Goal: Task Accomplishment & Management: Complete application form

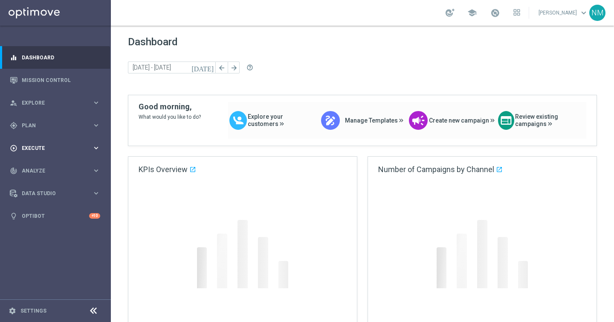
click at [48, 145] on div "play_circle_outline Execute" at bounding box center [51, 148] width 82 height 8
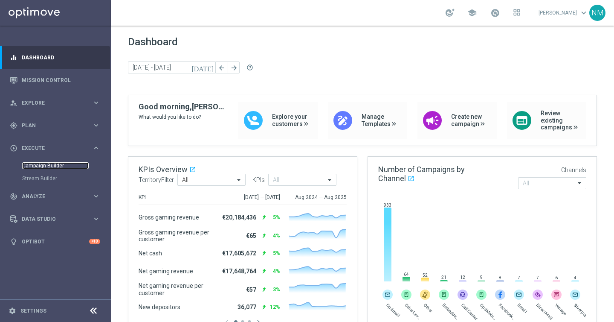
click at [53, 162] on link "Campaign Builder" at bounding box center [55, 165] width 67 height 7
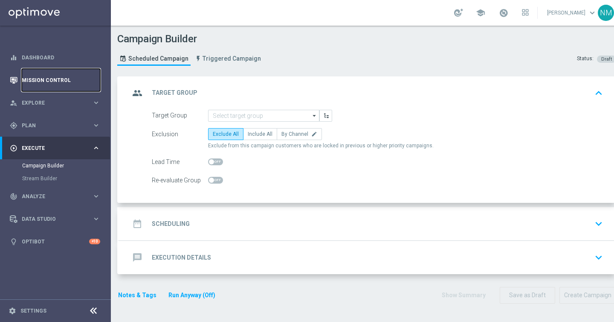
click at [59, 78] on link "Mission Control" at bounding box center [61, 80] width 78 height 23
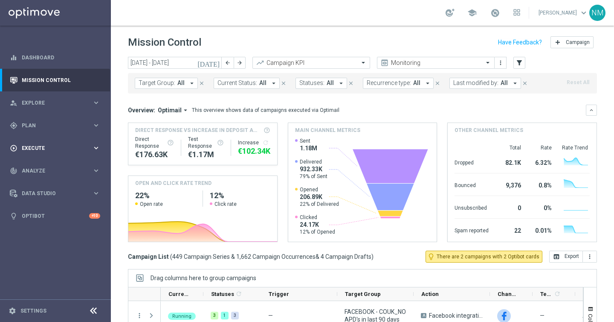
click at [22, 150] on span "Execute" at bounding box center [57, 147] width 70 height 5
click at [35, 162] on link "Campaign Builder" at bounding box center [55, 165] width 67 height 7
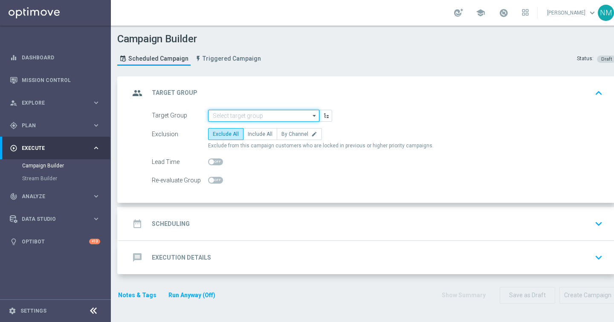
click at [249, 110] on input at bounding box center [263, 116] width 111 height 12
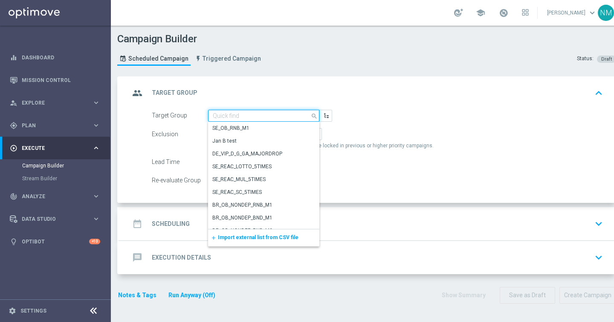
paste input ""UK_CASINO_EMAIL | Games React | 15 Free Spins | Excl. Sports, Live Casino ""
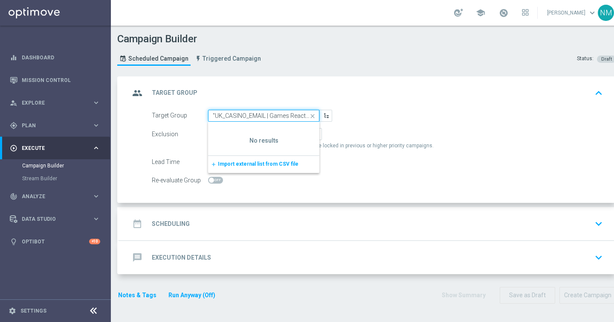
click at [215, 112] on input ""UK_CASINO_EMAIL | Games React | 15 Free Spins | Excl. Sports, Live Casino" at bounding box center [263, 116] width 111 height 12
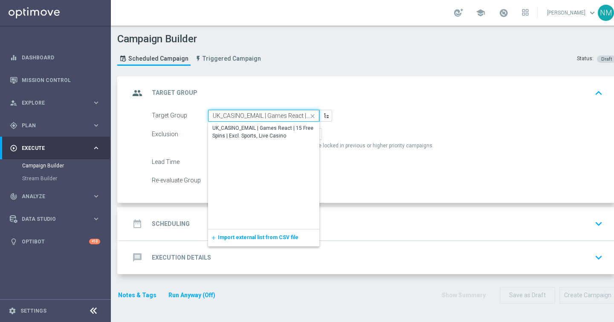
click at [227, 121] on input "UK_CASINO_EMAIL | Games React | 15 Free Spins | Excl. Sports, Live Casino" at bounding box center [263, 116] width 111 height 12
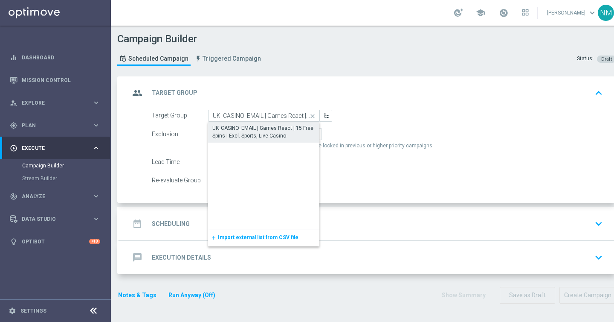
click at [228, 124] on div "UK_CASINO_EMAIL | Games React | 15 Free Spins | Excl. Sports, Live Casino" at bounding box center [263, 132] width 111 height 20
type input "UK_CASINO_EMAIL | Games React | 15 Free Spins | Excl. Sports, Live Casino"
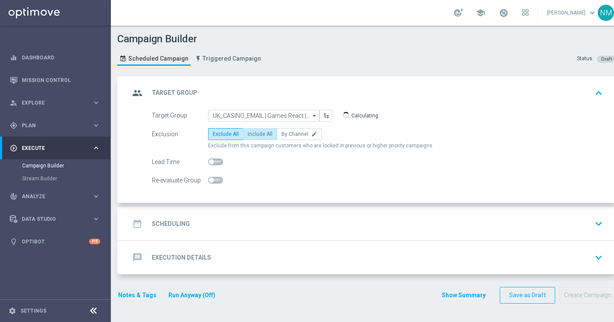
click at [260, 130] on label "Include All" at bounding box center [260, 134] width 34 height 12
click at [253, 133] on input "Include All" at bounding box center [251, 136] width 6 height 6
radio input "true"
click at [201, 219] on div "date_range Scheduling keyboard_arrow_down" at bounding box center [368, 223] width 477 height 16
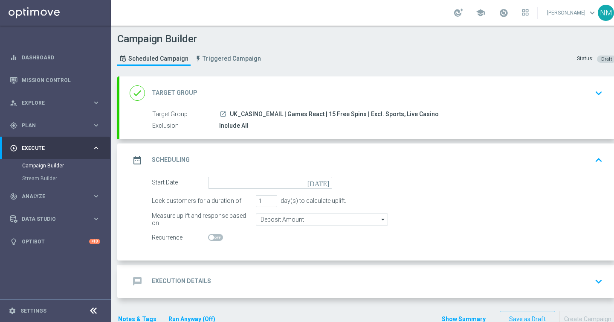
scroll to position [22, 0]
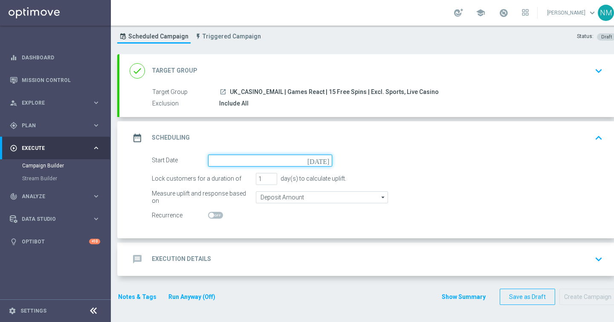
click at [231, 163] on input at bounding box center [270, 160] width 124 height 12
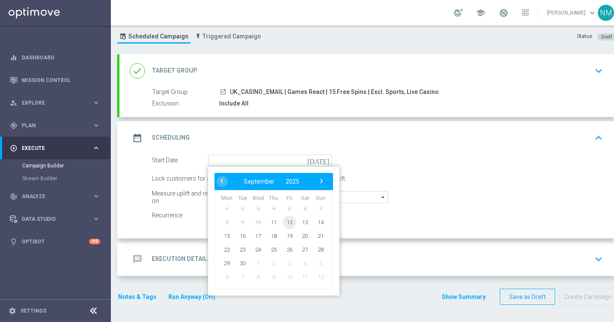
click at [288, 225] on span "12" at bounding box center [290, 222] width 14 height 14
type input "[DATE]"
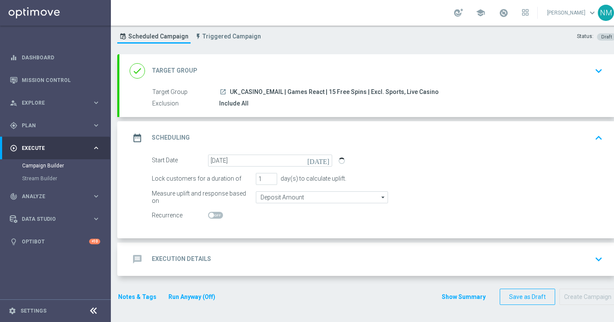
click at [206, 259] on h2 "Execution Details" at bounding box center [181, 259] width 59 height 8
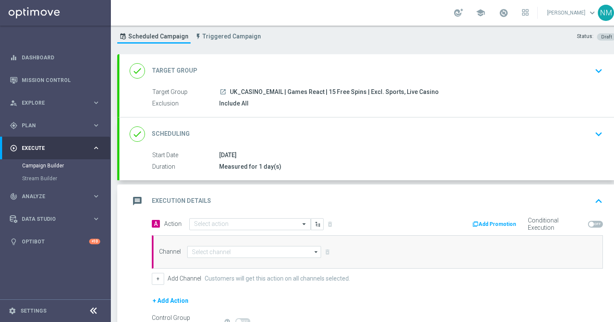
scroll to position [70, 0]
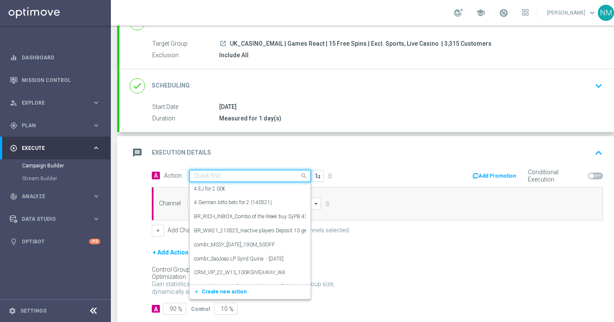
click at [218, 175] on input "text" at bounding box center [241, 175] width 95 height 7
paste input "en_GB_EMT_NVIP_EM_TAC_GM__WK37_2025_GAMESREACT_FIRE_TOAD2"
type input "en_GB_EMT_NVIP_EM_TAC_GM__WK37_2025_GAMESREACT_FIRE_TOAD2"
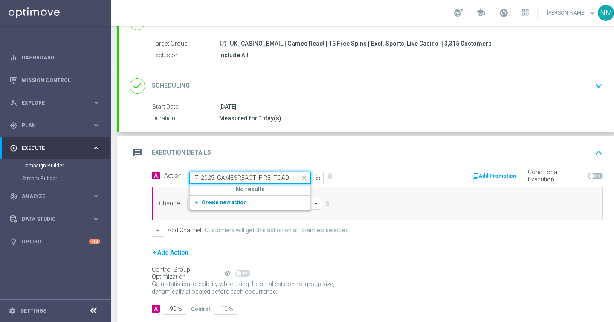
click at [223, 202] on span "Create new action" at bounding box center [224, 202] width 45 height 6
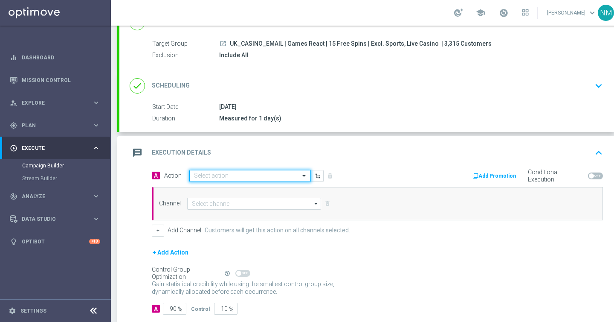
scroll to position [0, 0]
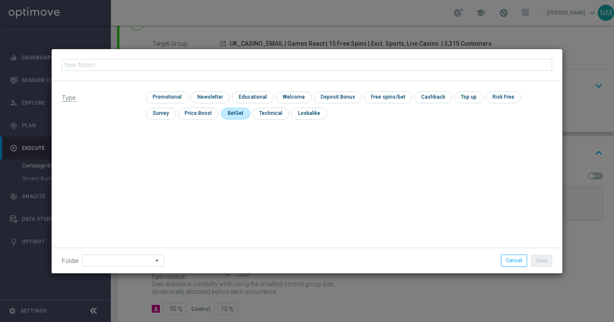
type input "en_GB_EMT_NVIP_EM_TAC_GM__WK37_2025_GAMESREACT_FIRE_TOAD2"
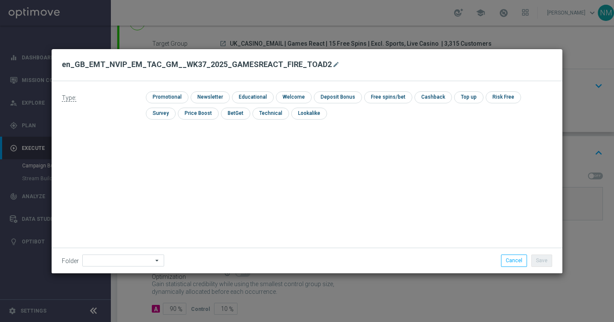
click at [174, 105] on div "check Promotional check Newsletter check Educational check Welcome check Deposi…" at bounding box center [349, 107] width 407 height 32
click at [174, 103] on div "check Promotional check Newsletter check Educational check Welcome check Deposi…" at bounding box center [349, 107] width 407 height 32
click at [173, 98] on input "checkbox" at bounding box center [166, 97] width 41 height 12
checkbox input "true"
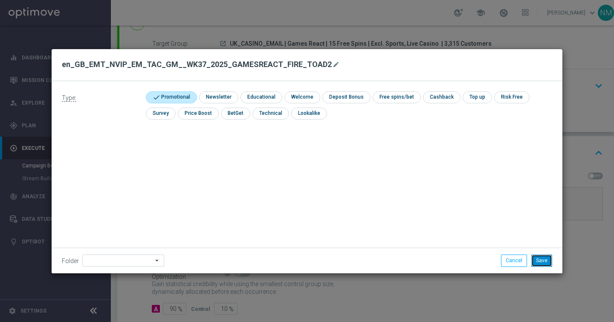
click at [546, 258] on button "Save" at bounding box center [542, 260] width 21 height 12
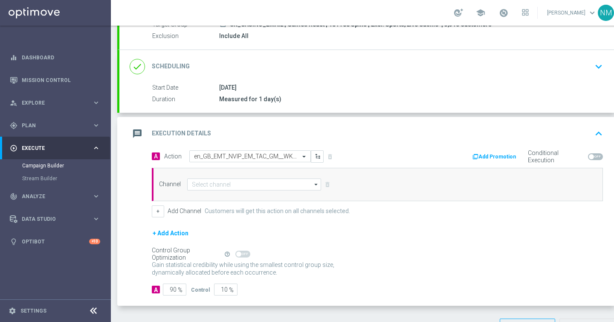
scroll to position [120, 0]
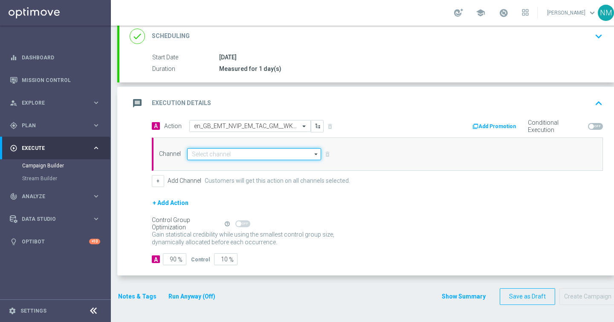
click at [233, 153] on input at bounding box center [254, 154] width 134 height 12
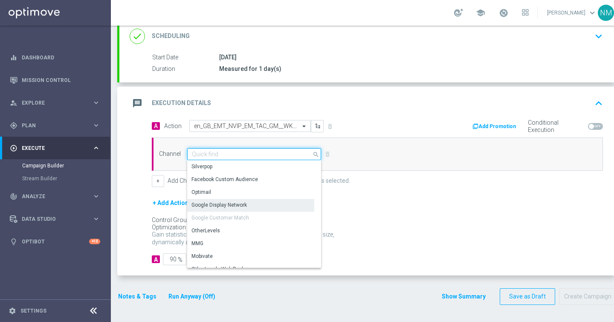
scroll to position [9, 0]
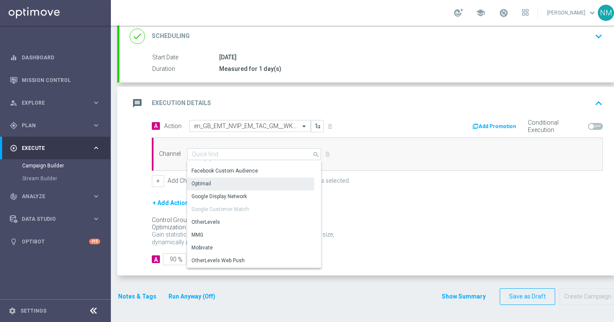
click at [223, 182] on div "Optimail" at bounding box center [250, 183] width 127 height 12
type input "Optimail"
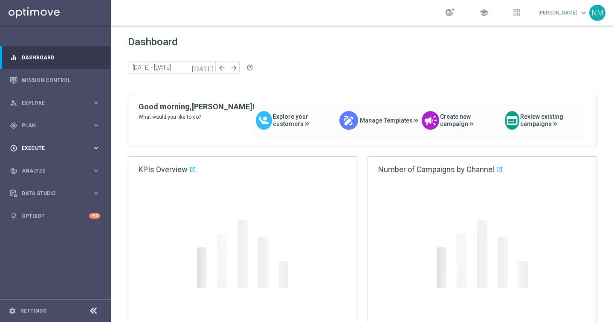
click at [27, 150] on div "play_circle_outline Execute" at bounding box center [51, 148] width 82 height 8
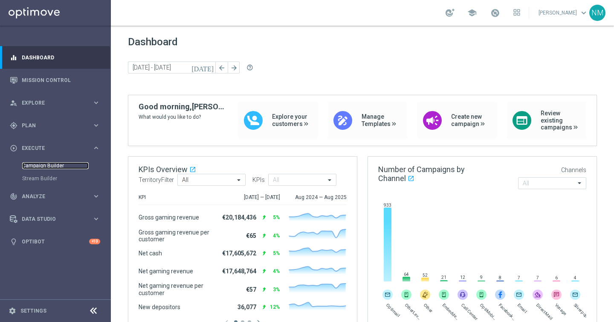
click at [40, 163] on link "Campaign Builder" at bounding box center [55, 165] width 67 height 7
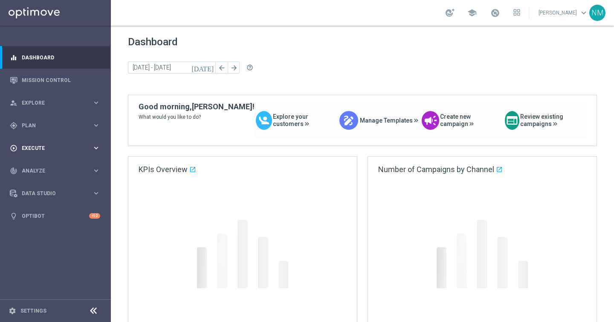
click at [26, 151] on div "play_circle_outline Execute" at bounding box center [51, 148] width 82 height 8
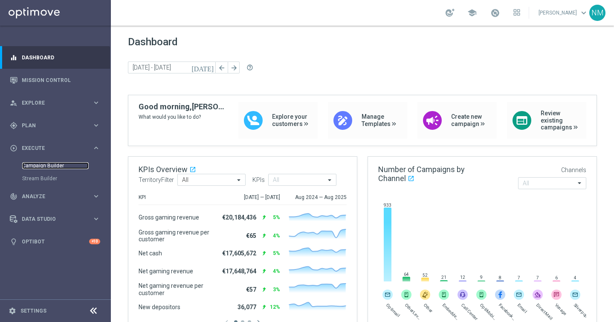
click at [39, 168] on link "Campaign Builder" at bounding box center [55, 165] width 67 height 7
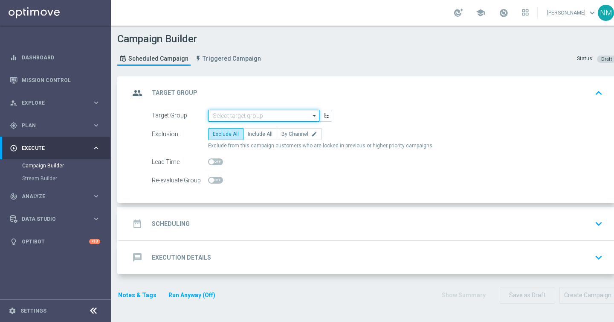
click at [246, 113] on input at bounding box center [263, 116] width 111 height 12
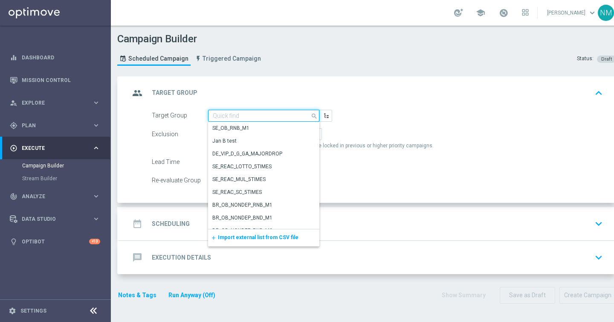
type input "√"
paste input ""UK_CASINO_EMAIL | Games React | 15 Free Spins | Excl. Sports, Live Casino ""
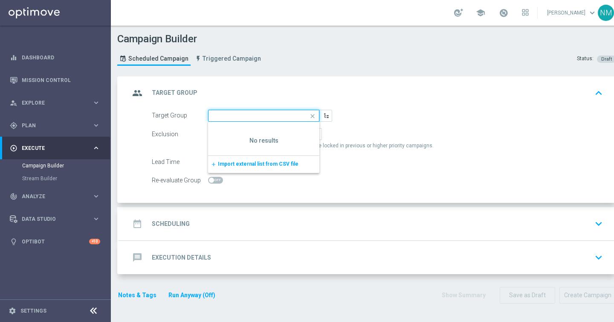
scroll to position [0, 102]
click at [240, 113] on input ""UK_CASINO_EMAIL | Games React | 15 Free Spins | Excl. Sports, Live Casino" at bounding box center [263, 116] width 111 height 12
click at [215, 113] on input ""UK_CASINO_EMAIL | Games React | 15 Free Spins | Excl. Sports, Live Casino" at bounding box center [263, 116] width 111 height 12
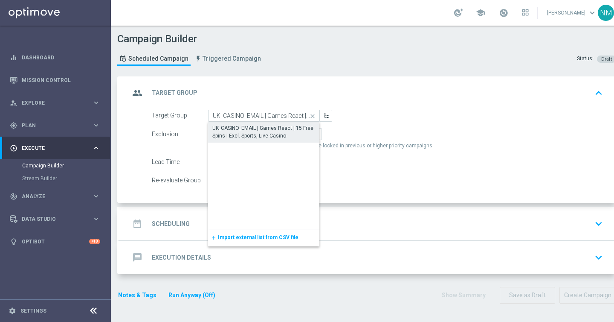
click at [273, 131] on div "UK_CASINO_EMAIL | Games React | 15 Free Spins | Excl. Sports, Live Casino" at bounding box center [263, 131] width 103 height 15
type input "UK_CASINO_EMAIL | Games React | 15 Free Spins | Excl. Sports, Live Casino"
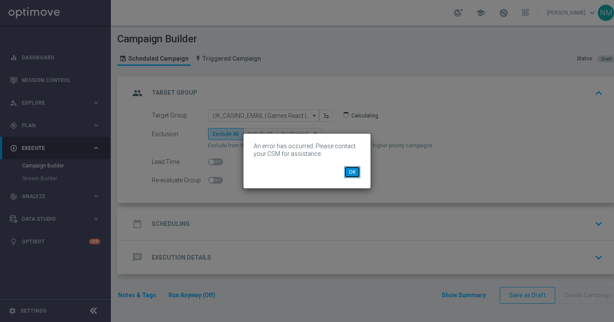
click at [359, 169] on button "OK" at bounding box center [352, 172] width 16 height 12
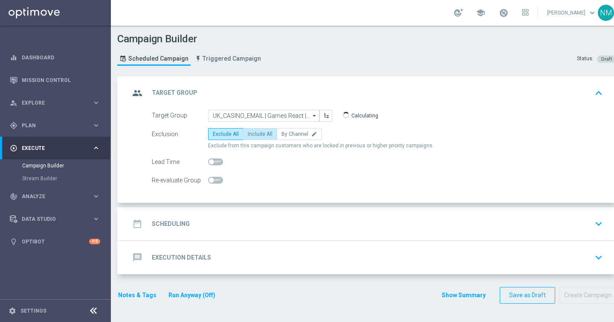
click at [257, 134] on span "Include All" at bounding box center [260, 134] width 25 height 6
click at [253, 134] on input "Include All" at bounding box center [251, 136] width 6 height 6
radio input "true"
click at [178, 229] on div "date_range Scheduling" at bounding box center [160, 223] width 60 height 15
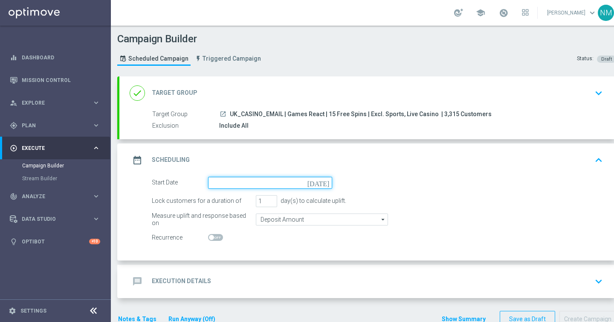
click at [264, 183] on input at bounding box center [270, 183] width 124 height 12
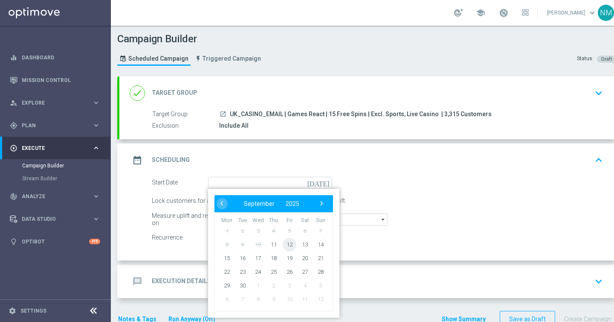
click at [288, 247] on span "12" at bounding box center [290, 244] width 14 height 14
type input "12 Sep 2025"
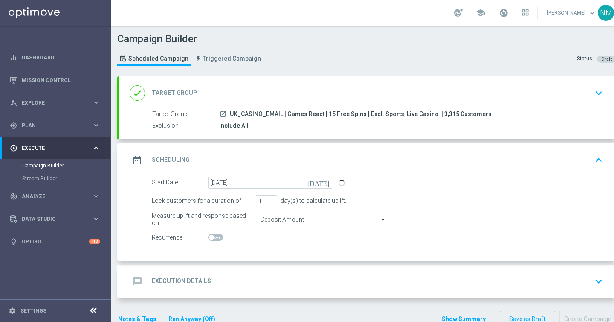
click at [252, 279] on div "message Execution Details keyboard_arrow_down" at bounding box center [368, 281] width 477 height 16
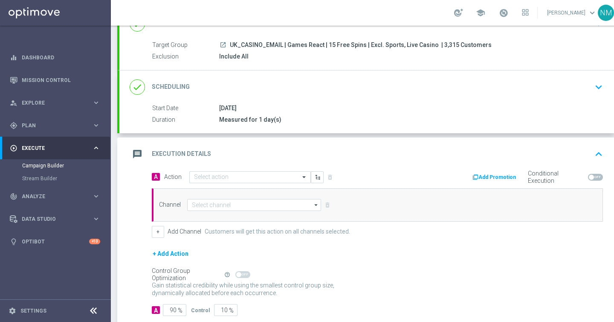
scroll to position [86, 0]
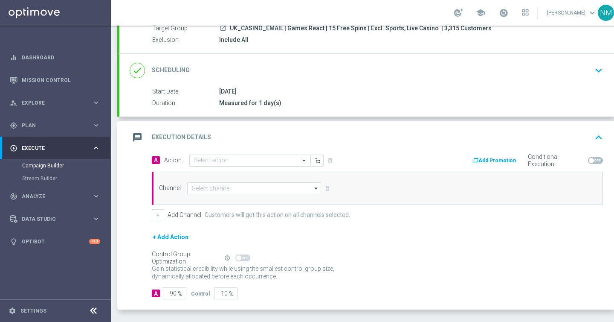
click at [218, 155] on div "Select action" at bounding box center [250, 160] width 122 height 12
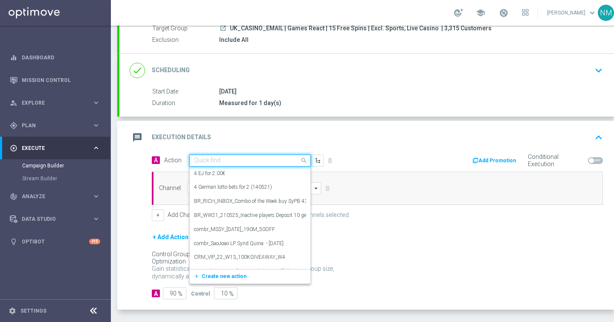
paste input "en_GB_EMT_NVIP_EM_TAC_GM__WK37_2025_GAMESREACT_FIRE_TOAD2"
type input "en_GB_EMT_NVIP_EM_TAC_GM__WK37_2025_GAMESREACT_FIRE_TOAD2"
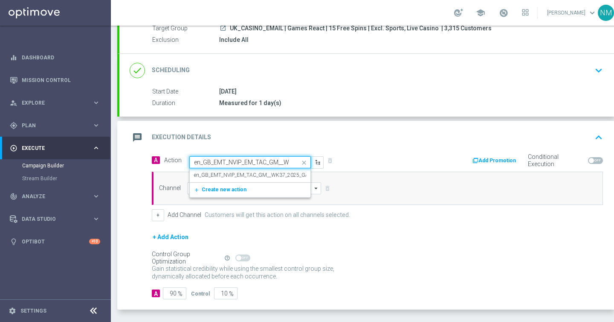
scroll to position [0, 102]
click at [226, 173] on label "en_GB_EMT_NVIP_EM_TAC_GM__WK37_2025_GAMESREACT_FIRE_TOAD2" at bounding box center [280, 174] width 173 height 7
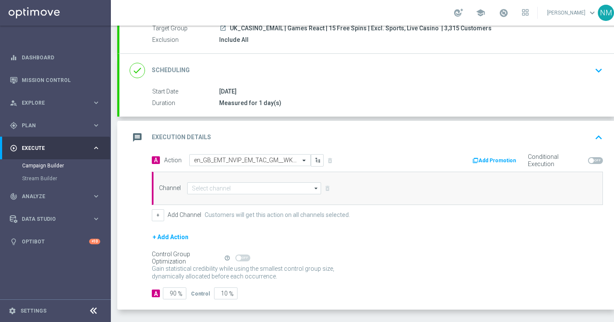
scroll to position [0, 0]
click at [215, 199] on div "Channel arrow_drop_down Show Selected 0 of 26 Silverpop" at bounding box center [377, 187] width 451 height 33
click at [215, 187] on input at bounding box center [254, 188] width 134 height 12
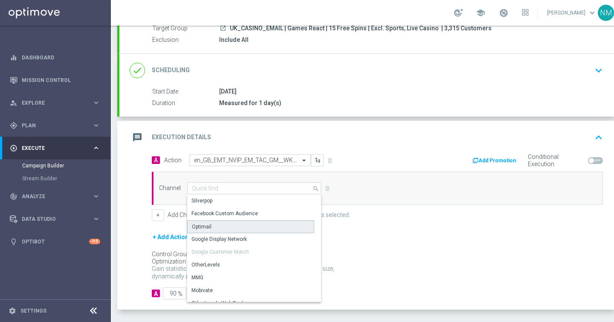
click at [214, 224] on div "Optimail" at bounding box center [250, 226] width 127 height 13
type input "Optimail"
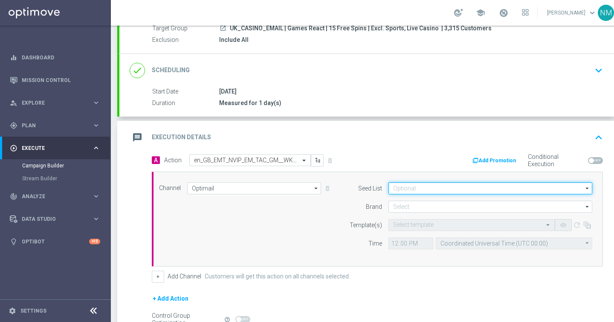
click at [480, 190] on input at bounding box center [491, 188] width 204 height 12
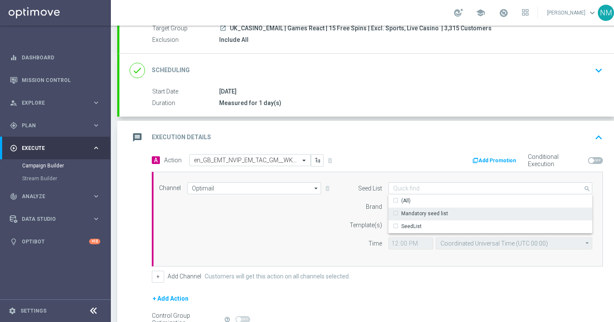
click at [411, 216] on div "Mandatory seed list" at bounding box center [424, 213] width 47 height 8
click at [368, 213] on form "Seed List Mandatory seed list search Show Selected 0 of 2 (All)" at bounding box center [468, 215] width 247 height 67
type input "Mandatory seed list"
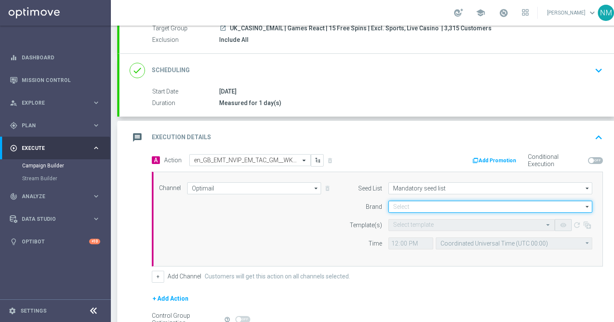
click at [396, 209] on input at bounding box center [491, 207] width 204 height 12
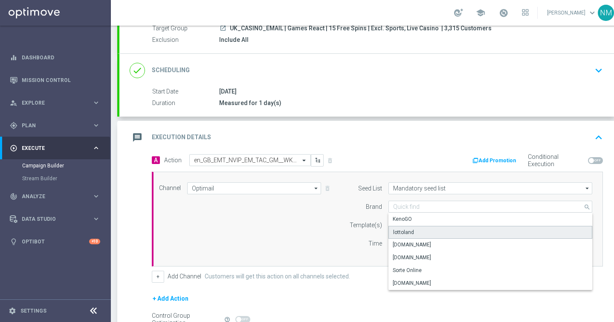
click at [402, 235] on div "lottoland" at bounding box center [403, 232] width 21 height 8
type input "lottoland"
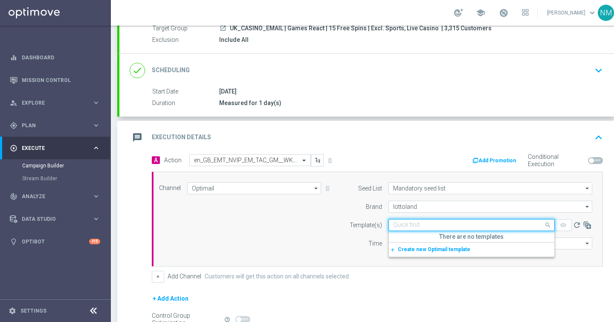
click at [416, 220] on div "Quick find" at bounding box center [472, 225] width 166 height 12
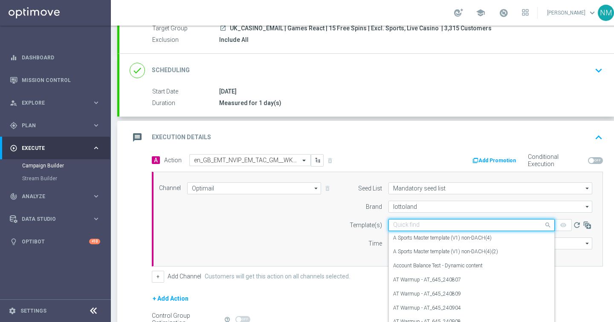
paste input "en_GB_EMT_NVIP_EM_TAC_GM__WK37_2025_GAMESREACT_FIRE_TOAD2"
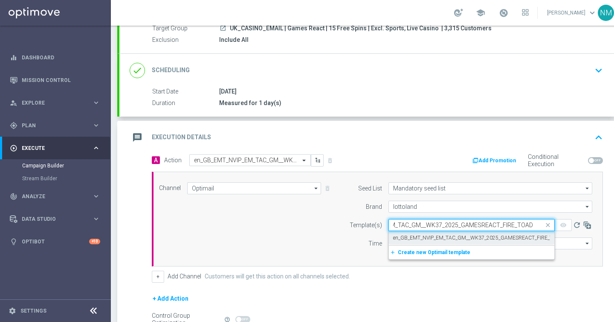
click at [418, 236] on label "en_GB_EMT_NVIP_EM_TAC_GM__WK37_2025_GAMESREACT_FIRE_TOAD2" at bounding box center [479, 237] width 173 height 7
type input "en_GB_EMT_NVIP_EM_TAC_GM__WK37_2025_GAMESREACT_FIRE_TOAD2"
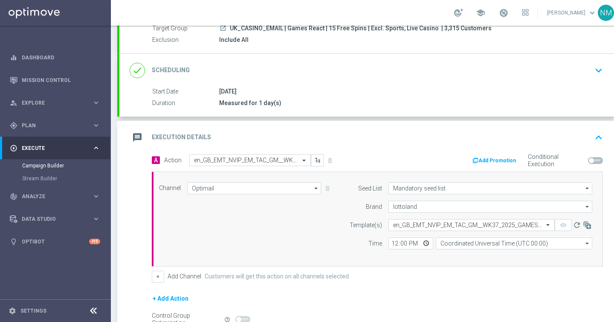
scroll to position [0, 0]
click at [425, 244] on input "12:00" at bounding box center [411, 243] width 45 height 12
click at [412, 246] on input "12:00" at bounding box center [411, 243] width 45 height 12
click at [430, 240] on input "12:00" at bounding box center [411, 243] width 45 height 12
type input "10:30"
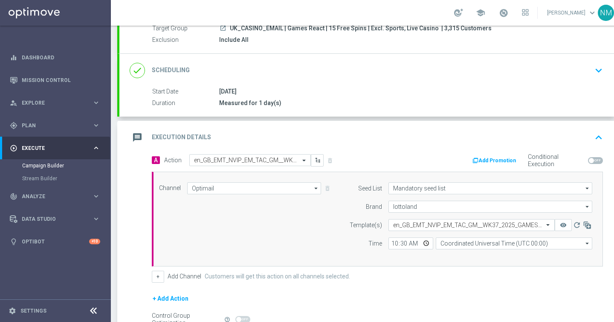
click at [432, 273] on div "+ Add Channel Customers will get this action on all channels selected." at bounding box center [377, 276] width 451 height 12
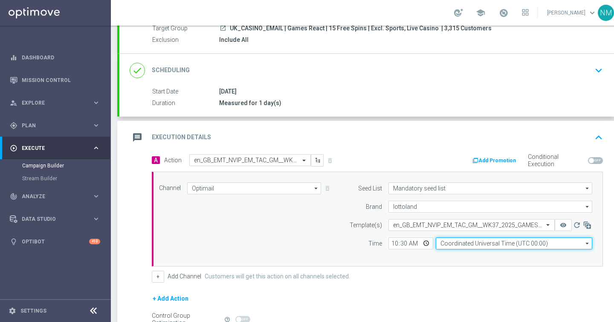
click at [461, 244] on input "Coordinated Universal Time (UTC 00:00)" at bounding box center [514, 243] width 157 height 12
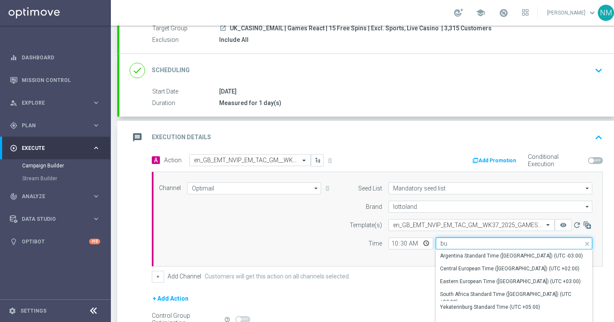
type input "b"
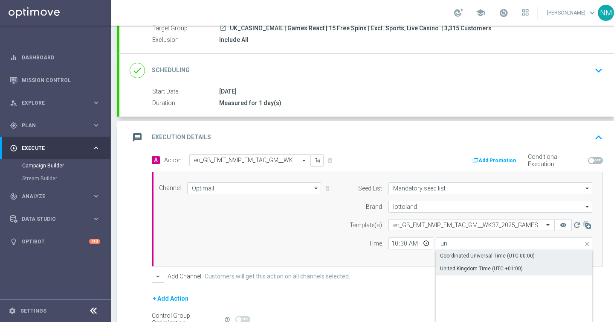
click at [456, 265] on div "United Kingdom Time (UTC +01:00)" at bounding box center [481, 268] width 83 height 8
type input "United Kingdom Time (UTC +01:00)"
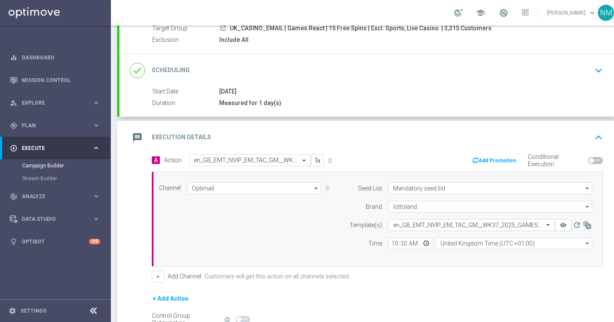
scroll to position [132, 0]
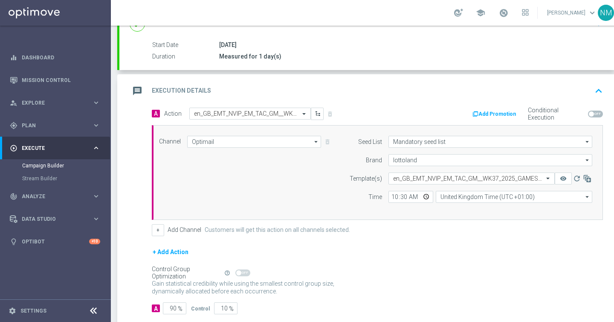
click at [501, 113] on button "Add Promotion" at bounding box center [495, 113] width 47 height 9
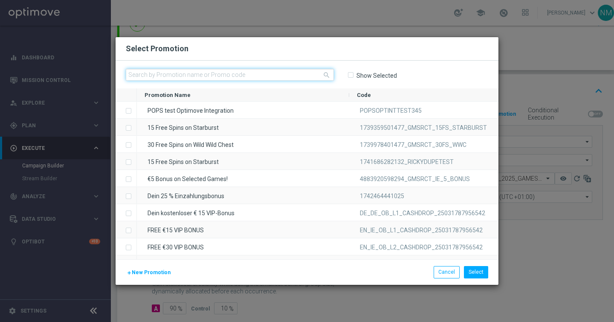
click at [290, 75] on input "text" at bounding box center [230, 75] width 208 height 12
paste input "W37_25_UK_GAMESREACT_15FS_1757322041721"
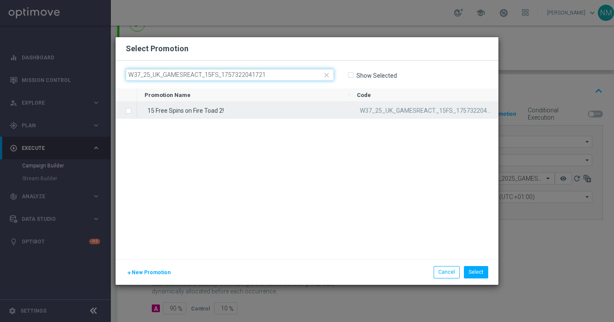
type input "W37_25_UK_GAMESREACT_15FS_1757322041721"
click at [268, 110] on div "15 Free Spins on Fire Toad 2!" at bounding box center [243, 110] width 212 height 17
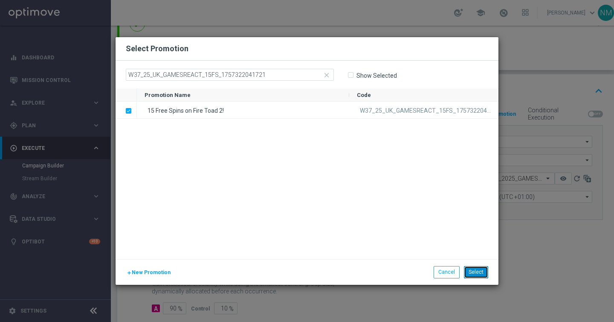
click at [472, 272] on button "Select" at bounding box center [476, 272] width 24 height 12
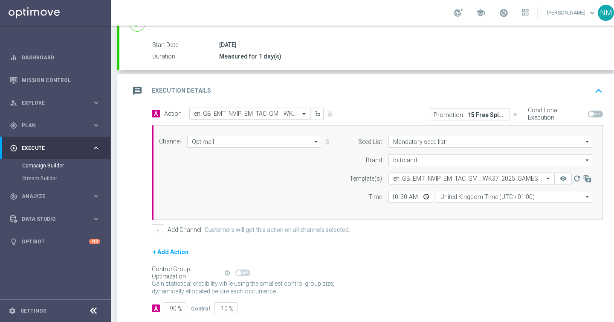
click at [589, 114] on span at bounding box center [591, 113] width 5 height 5
click at [589, 114] on input "checkbox" at bounding box center [595, 113] width 15 height 7
checkbox input "true"
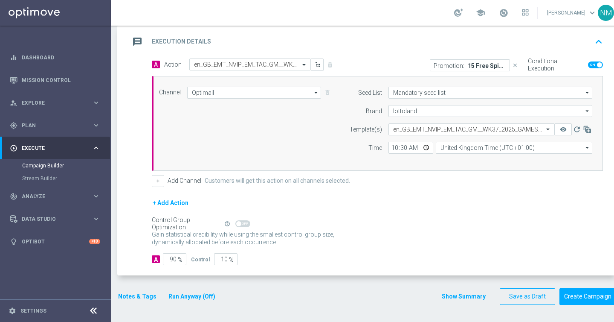
click at [129, 296] on button "Notes & Tags" at bounding box center [137, 296] width 40 height 11
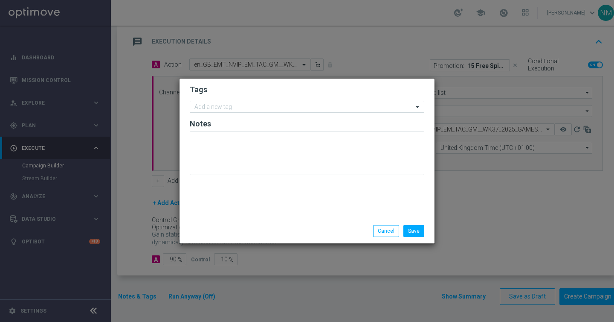
click at [224, 106] on input "text" at bounding box center [304, 107] width 219 height 7
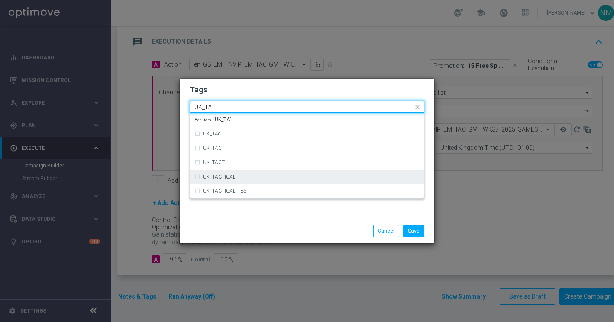
click at [230, 170] on div "UK_TACTICAL" at bounding box center [307, 177] width 225 height 14
type input "UK_TA"
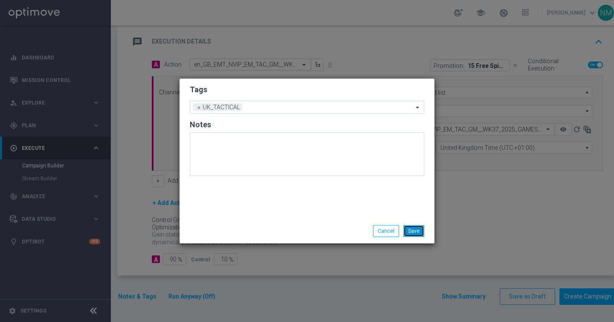
click at [414, 227] on button "Save" at bounding box center [414, 231] width 21 height 12
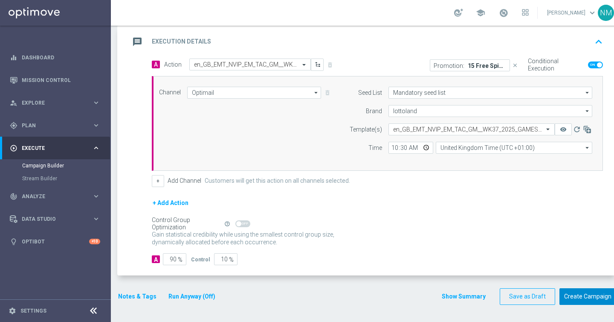
click at [570, 295] on button "Create Campaign" at bounding box center [588, 296] width 57 height 17
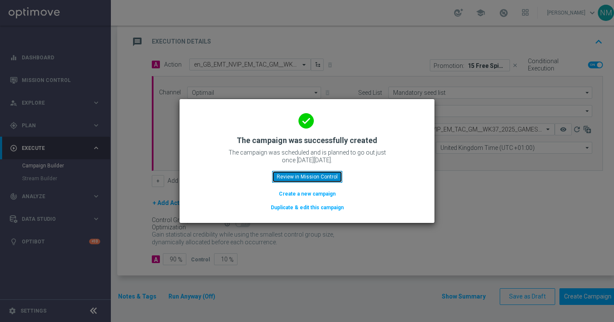
click at [320, 172] on button "Review in Mission Control" at bounding box center [307, 177] width 70 height 12
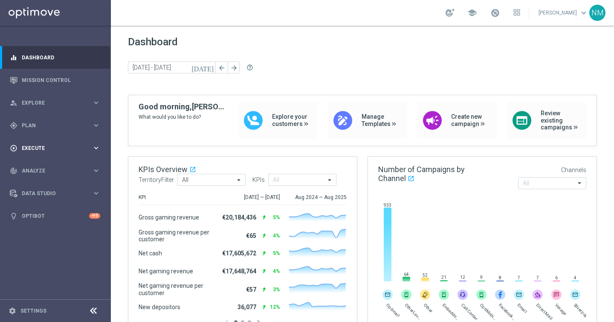
click at [73, 144] on div "play_circle_outline Execute" at bounding box center [51, 148] width 82 height 8
click at [57, 160] on div "Campaign Builder" at bounding box center [66, 165] width 88 height 13
click at [56, 166] on link "Campaign Builder" at bounding box center [55, 165] width 67 height 7
click at [48, 153] on div "play_circle_outline Execute keyboard_arrow_right" at bounding box center [55, 148] width 110 height 23
click at [47, 169] on div "Campaign Builder" at bounding box center [66, 165] width 88 height 13
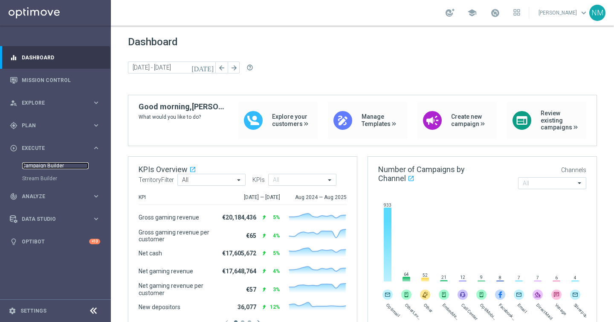
click at [48, 166] on link "Campaign Builder" at bounding box center [55, 165] width 67 height 7
click at [31, 146] on span "Execute" at bounding box center [57, 147] width 70 height 5
click at [38, 157] on div "play_circle_outline Execute keyboard_arrow_right" at bounding box center [55, 148] width 110 height 23
click at [38, 162] on link "Campaign Builder" at bounding box center [55, 165] width 67 height 7
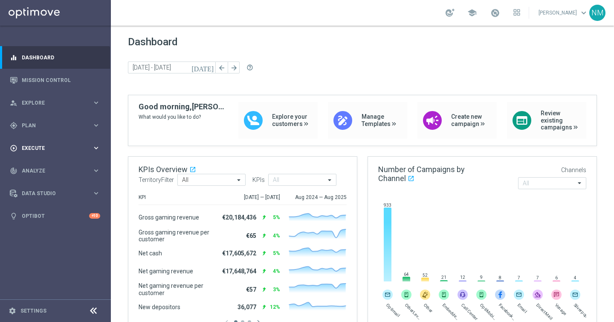
click at [44, 151] on div "play_circle_outline Execute" at bounding box center [51, 148] width 82 height 8
click at [44, 167] on link "Campaign Builder" at bounding box center [55, 165] width 67 height 7
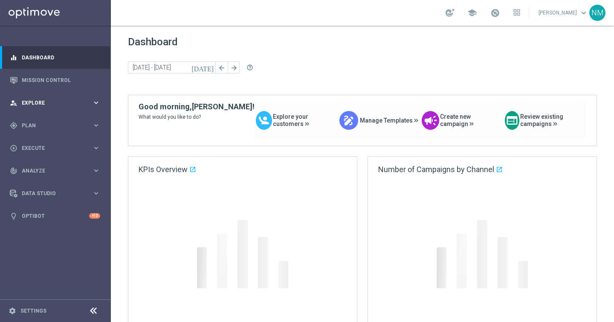
click at [47, 108] on div "person_search Explore keyboard_arrow_right" at bounding box center [55, 102] width 110 height 23
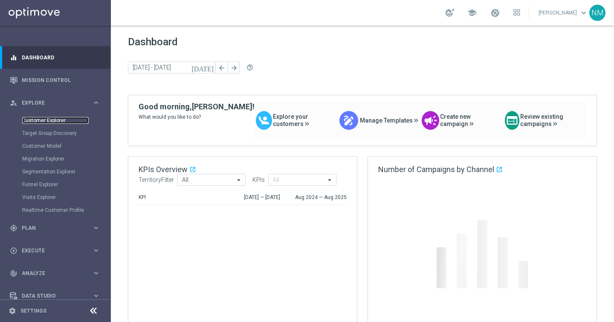
click at [46, 123] on link "Customer Explorer" at bounding box center [55, 120] width 67 height 7
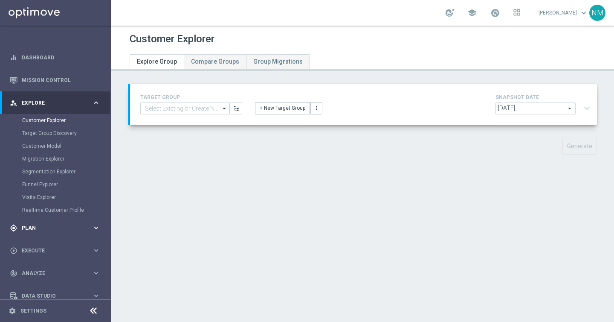
click at [66, 230] on span "Plan" at bounding box center [57, 227] width 70 height 5
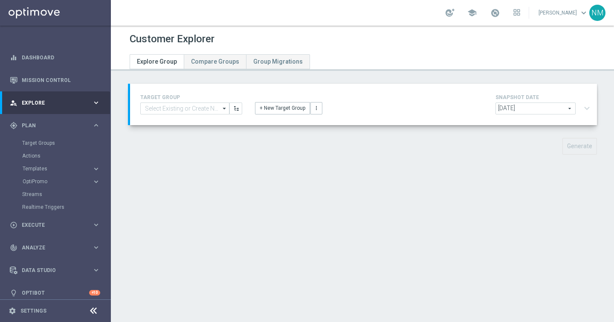
click at [41, 162] on div "Actions" at bounding box center [66, 155] width 88 height 13
click at [41, 167] on span "Templates" at bounding box center [53, 168] width 61 height 5
click at [39, 180] on link "Optimail" at bounding box center [57, 181] width 62 height 7
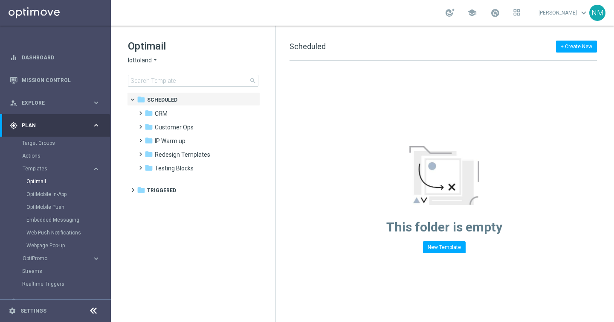
click at [96, 130] on div "gps_fixed Plan keyboard_arrow_right" at bounding box center [55, 125] width 110 height 23
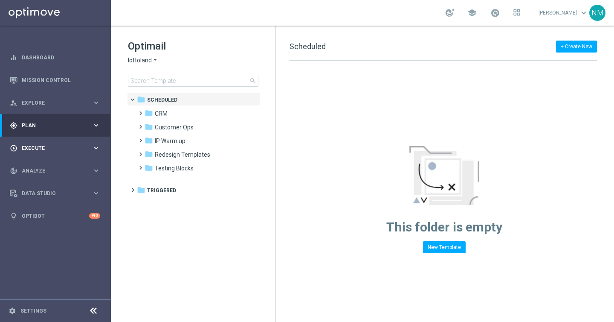
click at [49, 148] on span "Execute" at bounding box center [57, 147] width 70 height 5
click at [49, 169] on div "Campaign Builder" at bounding box center [66, 165] width 88 height 13
click at [47, 169] on link "Campaign Builder" at bounding box center [55, 165] width 67 height 7
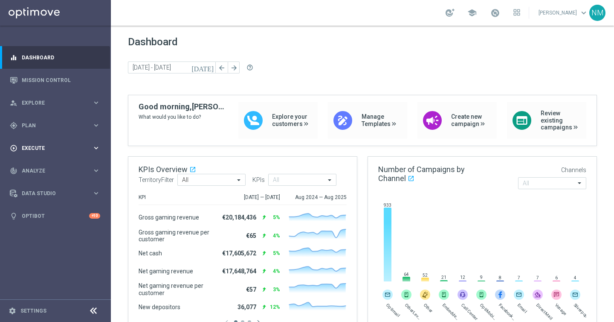
click at [47, 147] on span "Execute" at bounding box center [57, 147] width 70 height 5
click at [43, 161] on div "Campaign Builder" at bounding box center [66, 165] width 88 height 13
click at [42, 166] on link "Campaign Builder" at bounding box center [55, 165] width 67 height 7
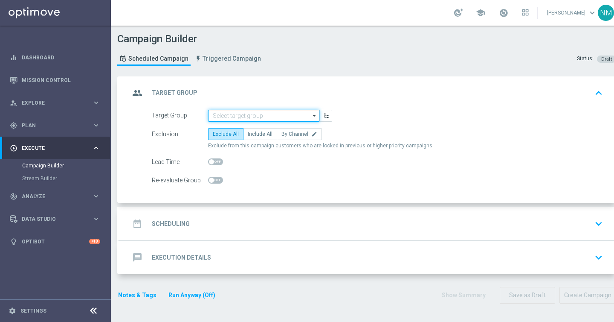
click at [223, 112] on input at bounding box center [263, 116] width 111 height 12
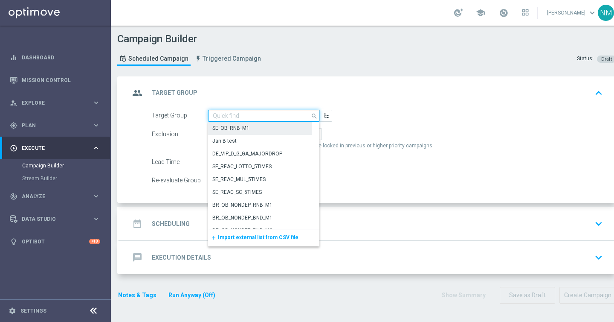
paste input "UK_CASINO_APP | Games React | 15 Free Spins | Excl. Sports, Live Casino"
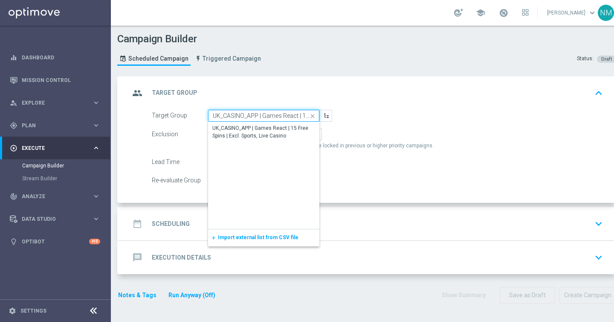
scroll to position [0, 93]
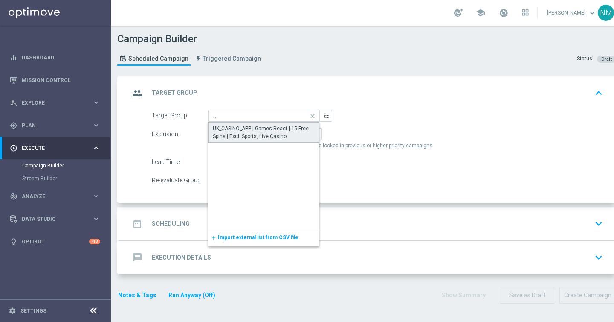
click at [235, 134] on div "UK_CASINO_APP | Games React | 15 Free Spins | Excl. Sports, Live Casino" at bounding box center [264, 132] width 102 height 15
type input "UK_CASINO_APP | Games React | 15 Free Spins | Excl. Sports, Live Casino"
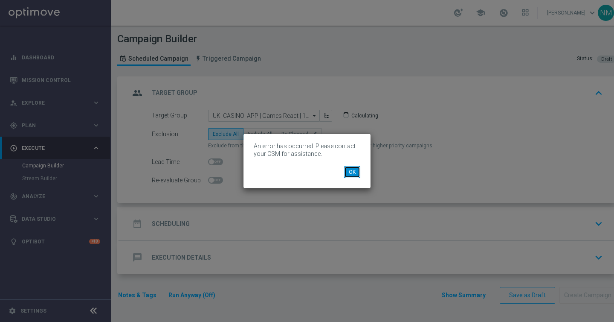
click at [353, 171] on button "OK" at bounding box center [352, 172] width 16 height 12
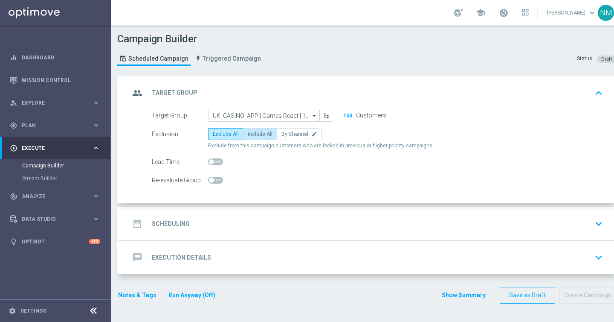
click at [253, 132] on span "Include All" at bounding box center [260, 134] width 25 height 6
click at [253, 133] on input "Include All" at bounding box center [251, 136] width 6 height 6
radio input "true"
click at [234, 229] on div "date_range Scheduling keyboard_arrow_down" at bounding box center [368, 223] width 477 height 16
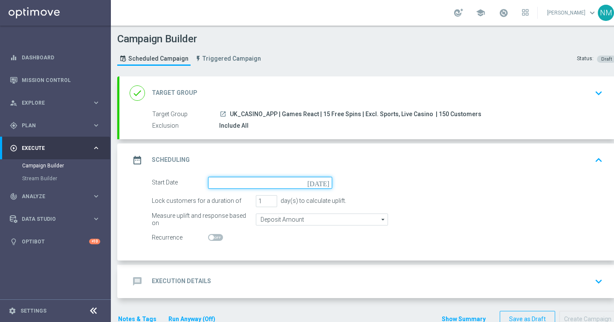
click at [320, 188] on input at bounding box center [270, 183] width 124 height 12
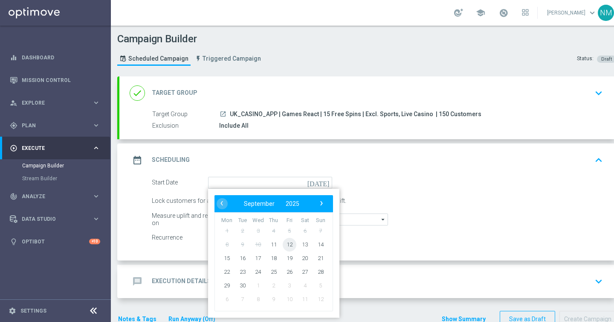
click at [290, 244] on span "12" at bounding box center [290, 244] width 14 height 14
type input "12 Sep 2025"
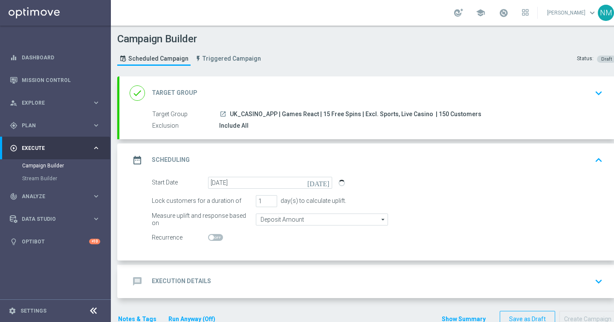
click at [231, 273] on div "message Execution Details keyboard_arrow_down" at bounding box center [368, 281] width 477 height 16
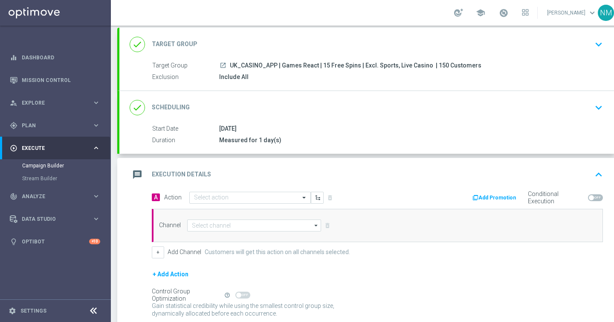
scroll to position [49, 0]
click at [231, 196] on input "text" at bounding box center [241, 197] width 95 height 7
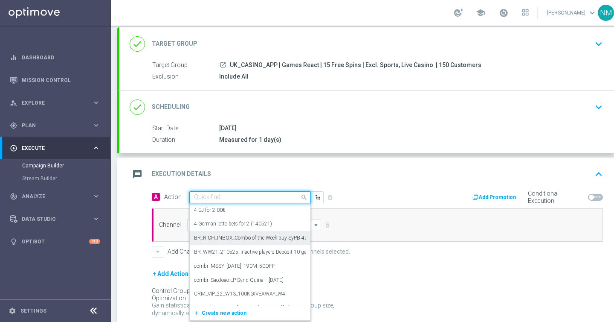
paste input "en_GB__GAMES_REACT_W37__NVIP_APP_TAC_GM"
type input "en_GB__GAMES_REACT_W37__NVIP_APP_TAC_GM"
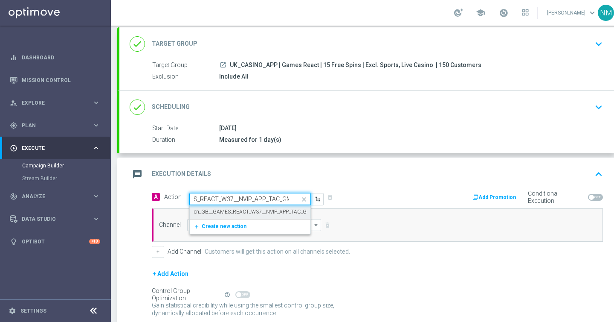
click at [233, 212] on label "en_GB__GAMES_REACT_W37__NVIP_APP_TAC_GM" at bounding box center [252, 211] width 117 height 7
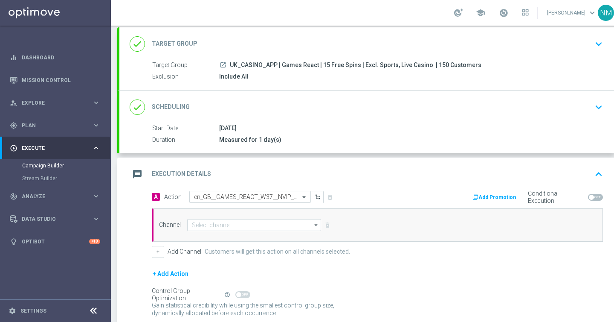
scroll to position [0, 0]
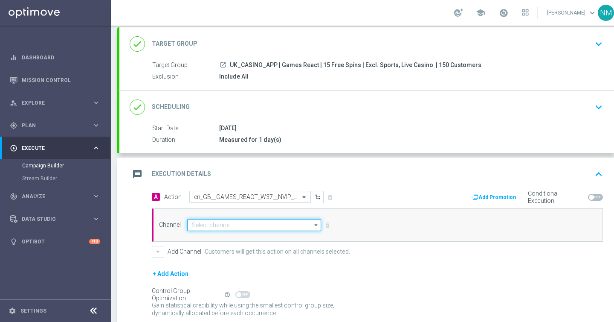
click at [227, 224] on input at bounding box center [254, 225] width 134 height 12
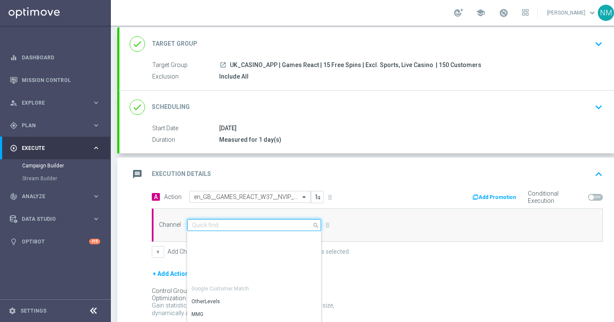
scroll to position [226, 0]
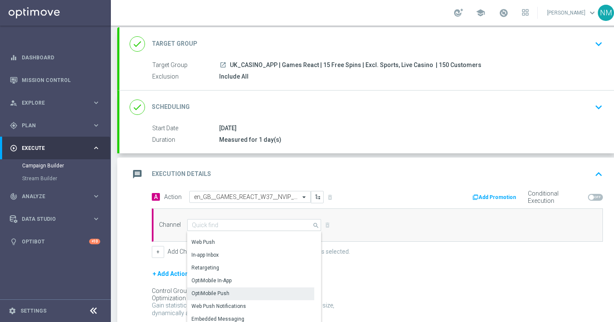
click at [229, 292] on div "OptiMobile Push" at bounding box center [250, 293] width 127 height 12
type input "OptiMobile Push"
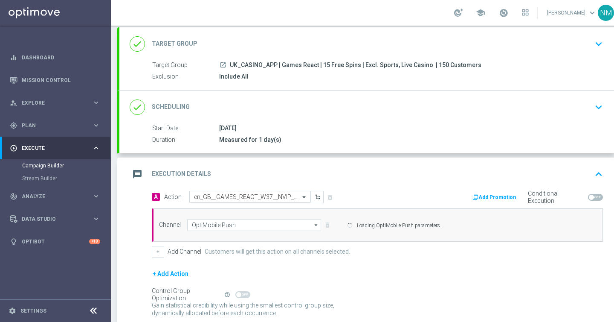
scroll to position [120, 0]
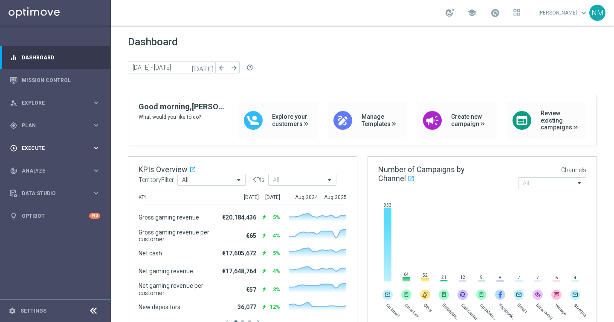
click at [36, 144] on div "play_circle_outline Execute" at bounding box center [51, 148] width 82 height 8
click at [37, 165] on link "Campaign Builder" at bounding box center [55, 165] width 67 height 7
click at [601, 14] on div "NM" at bounding box center [598, 13] width 16 height 16
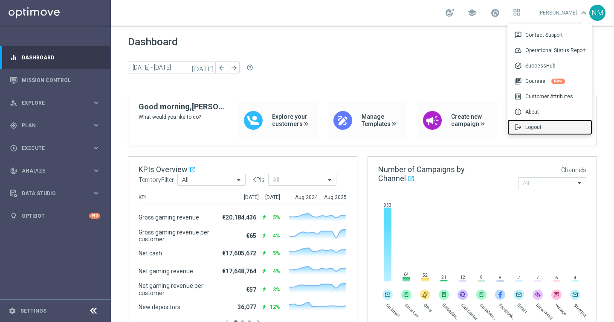
click at [538, 127] on div "logout Logout" at bounding box center [550, 126] width 85 height 15
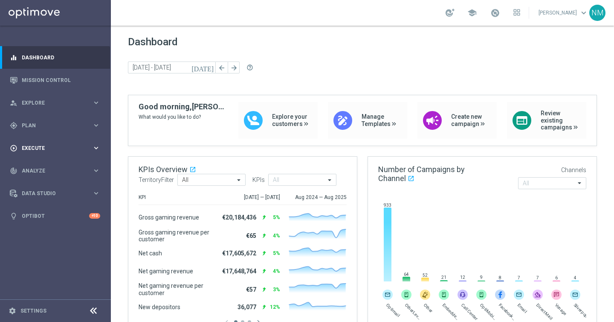
click at [56, 153] on div "play_circle_outline Execute keyboard_arrow_right" at bounding box center [55, 148] width 110 height 23
click at [51, 169] on div "Campaign Builder" at bounding box center [66, 165] width 88 height 13
click at [51, 166] on link "Campaign Builder" at bounding box center [55, 165] width 67 height 7
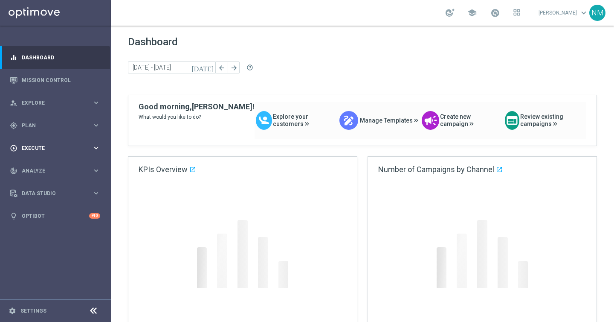
click at [56, 151] on div "play_circle_outline Execute" at bounding box center [51, 148] width 82 height 8
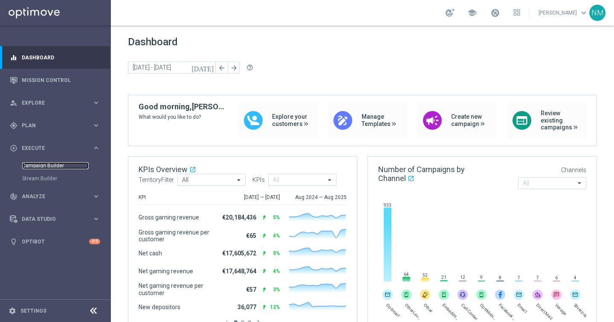
click at [45, 163] on link "Campaign Builder" at bounding box center [55, 165] width 67 height 7
click at [47, 143] on div "play_circle_outline Execute keyboard_arrow_right" at bounding box center [55, 148] width 110 height 23
click at [47, 169] on div "Campaign Builder" at bounding box center [66, 165] width 88 height 13
click at [51, 165] on link "Campaign Builder" at bounding box center [55, 165] width 67 height 7
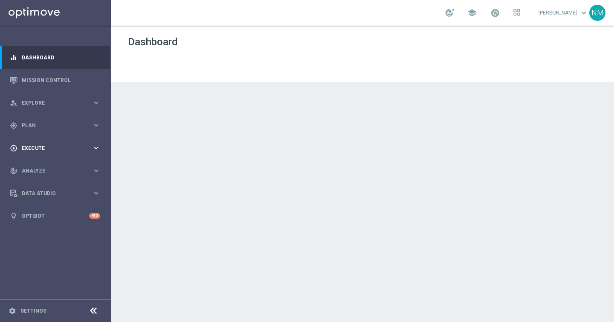
click at [41, 152] on div "play_circle_outline Execute keyboard_arrow_right" at bounding box center [55, 148] width 110 height 23
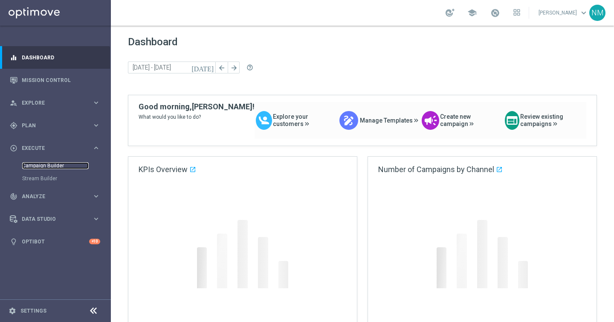
click at [40, 168] on link "Campaign Builder" at bounding box center [55, 165] width 67 height 7
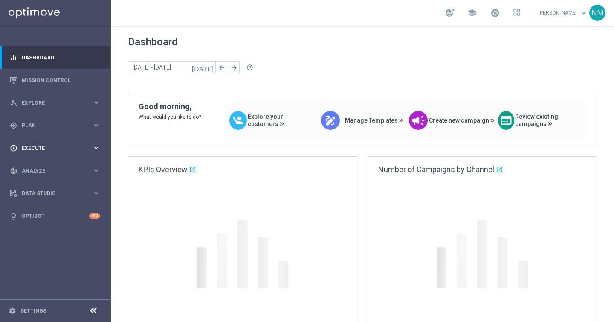
click at [41, 153] on div "play_circle_outline Execute keyboard_arrow_right" at bounding box center [55, 148] width 110 height 23
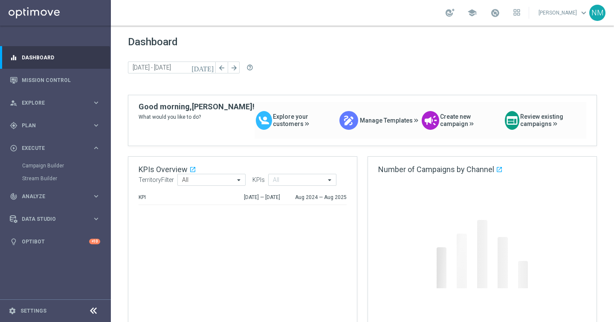
click at [42, 160] on div "Campaign Builder" at bounding box center [66, 165] width 88 height 13
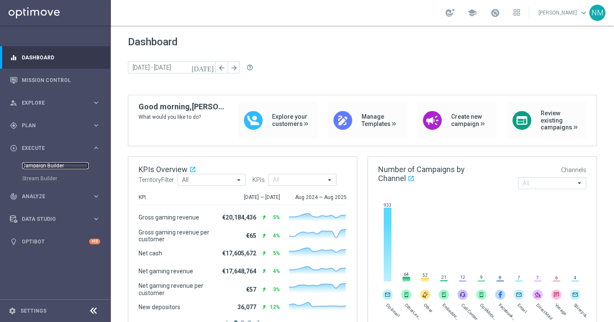
click at [43, 164] on link "Campaign Builder" at bounding box center [55, 165] width 67 height 7
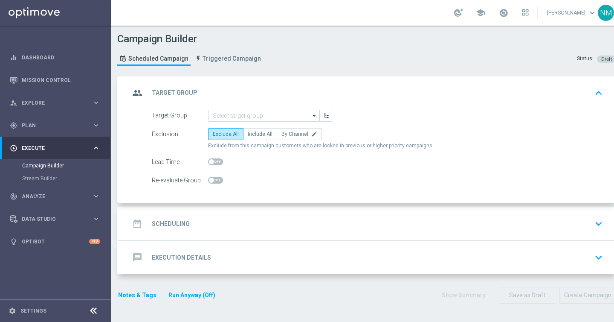
click at [222, 107] on div "group Target Group keyboard_arrow_up" at bounding box center [367, 92] width 497 height 33
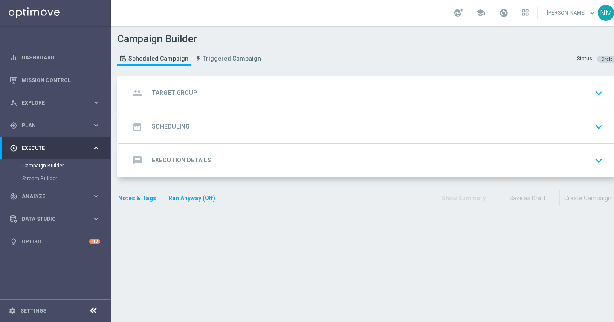
click at [219, 96] on div "group Target Group keyboard_arrow_down" at bounding box center [368, 93] width 477 height 16
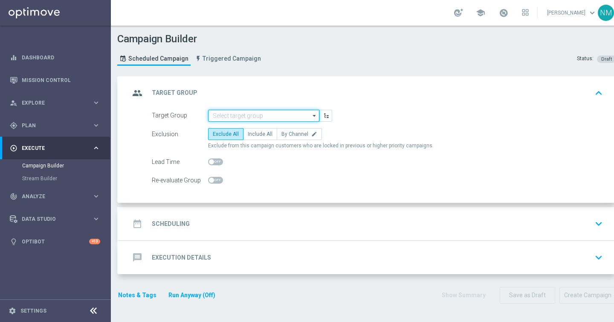
click at [218, 119] on input at bounding box center [263, 116] width 111 height 12
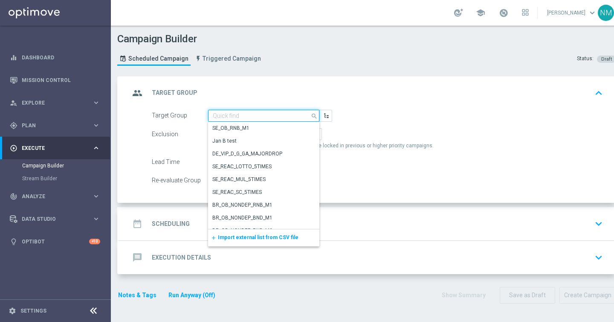
paste input "UK_CASINO_APP | Games React | 15 Free Spins | Excl. Sports, Live Casino"
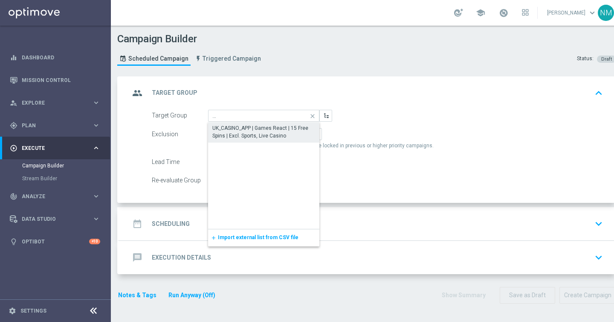
click at [233, 134] on div "UK_CASINO_APP | Games React | 15 Free Spins | Excl. Sports, Live Casino" at bounding box center [263, 131] width 103 height 15
type input "UK_CASINO_APP | Games React | 15 Free Spins | Excl. Sports, Live Casino"
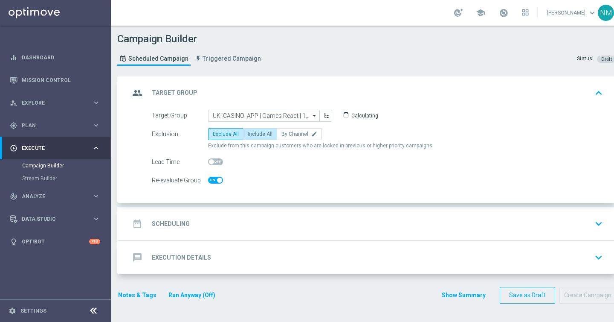
checkbox input "true"
click at [247, 139] on label "Include All" at bounding box center [260, 134] width 34 height 12
click at [248, 138] on input "Include All" at bounding box center [251, 136] width 6 height 6
radio input "true"
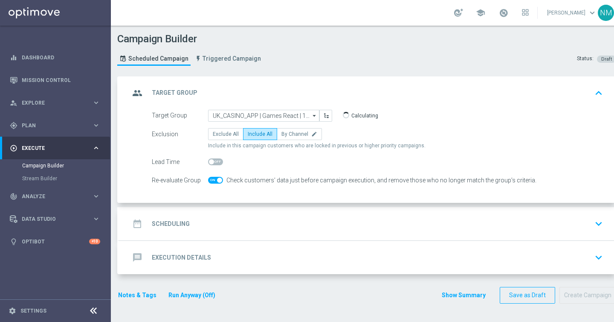
click at [233, 220] on div "date_range Scheduling keyboard_arrow_down" at bounding box center [368, 223] width 477 height 16
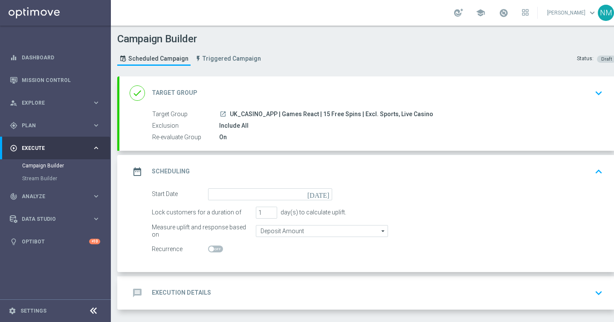
click at [272, 111] on span "UK_CASINO_APP | Games React | 15 Free Spins | Excl. Sports, Live Casino" at bounding box center [331, 114] width 203 height 8
click at [308, 117] on span "UK_CASINO_APP | Games React | 15 Free Spins | Excl. Sports, Live Casino" at bounding box center [331, 114] width 203 height 8
click at [326, 192] on icon "[DATE]" at bounding box center [320, 192] width 25 height 9
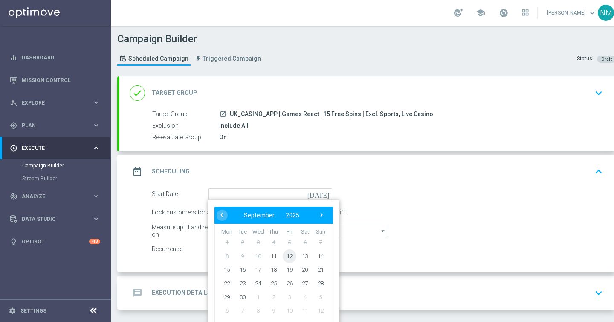
click at [291, 256] on span "12" at bounding box center [290, 256] width 14 height 14
type input "[DATE]"
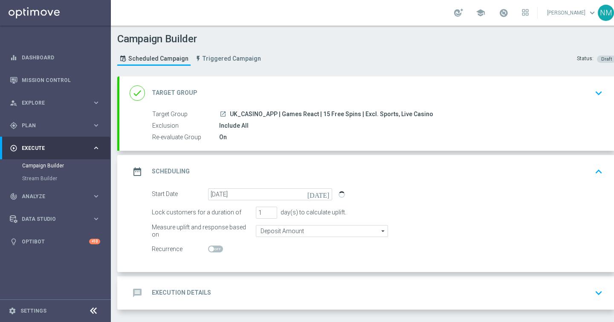
click at [235, 296] on div "message Execution Details keyboard_arrow_down" at bounding box center [368, 293] width 477 height 16
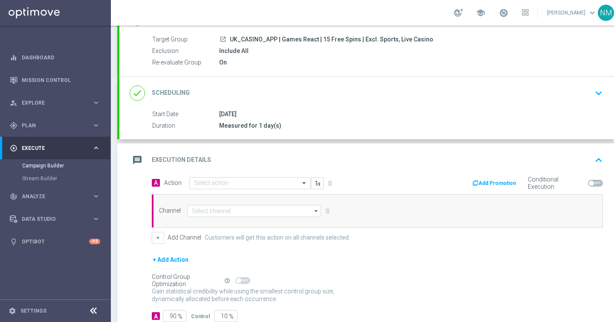
scroll to position [131, 0]
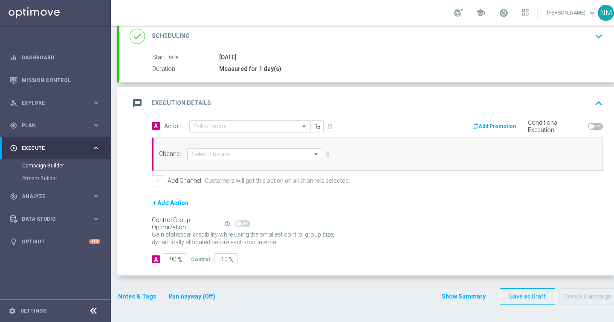
click at [260, 125] on input "text" at bounding box center [241, 126] width 95 height 7
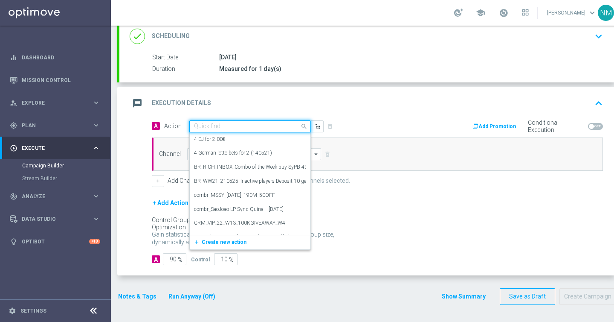
paste input "en_GB__GAMES_REACT_W37__NVIP_APP_TAC_GM"
type input "en_GB__GAMES_REACT_W37__NVIP_APP_TAC_GM"
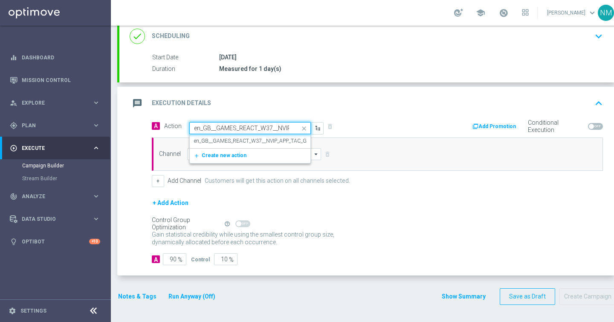
scroll to position [0, 39]
click at [243, 143] on label "en_GB__GAMES_REACT_W37__NVIP_APP_TAC_GM" at bounding box center [252, 140] width 117 height 7
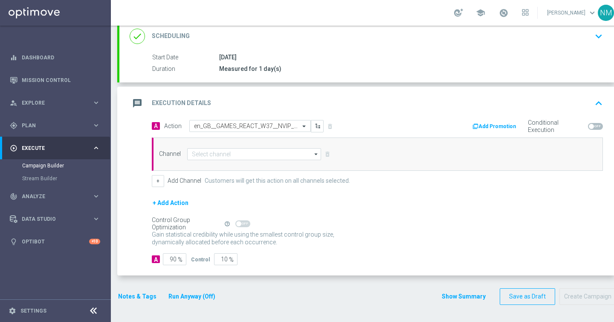
click at [230, 147] on div "Channel arrow_drop_down Show Selected 0 of 26 Silverpop" at bounding box center [377, 153] width 451 height 33
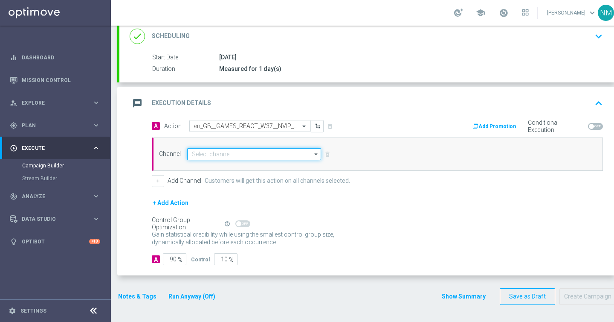
click at [227, 154] on input at bounding box center [254, 154] width 134 height 12
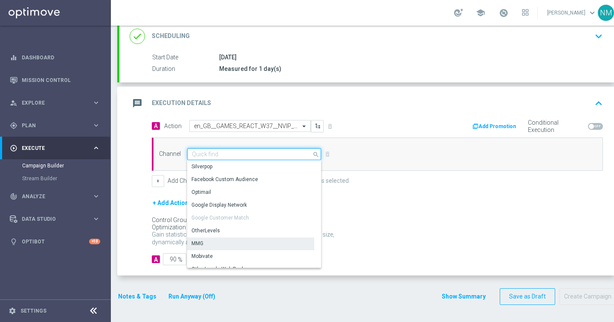
scroll to position [226, 0]
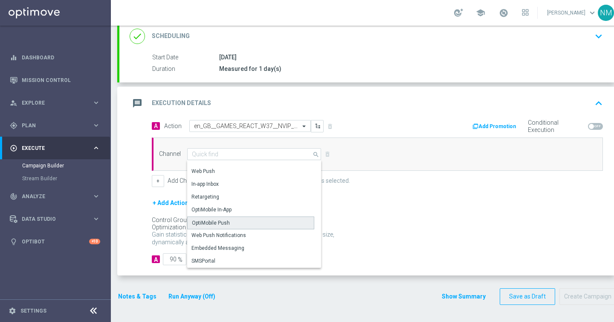
click at [226, 221] on div "OptiMobile Push" at bounding box center [211, 223] width 38 height 8
type input "OptiMobile Push"
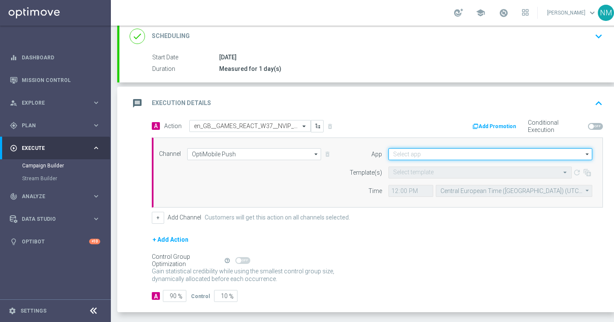
click at [429, 159] on input at bounding box center [491, 154] width 204 height 12
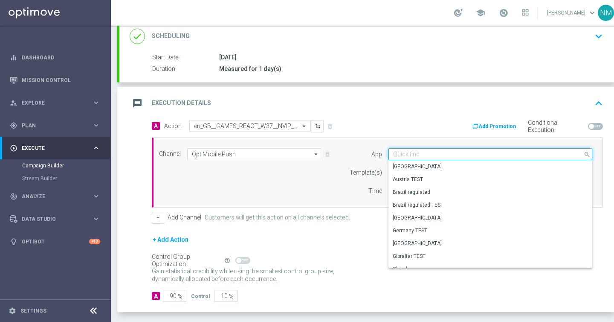
paste input "en_GB__GAMES_REACT_W37__NVIP_APP_TAC_GM"
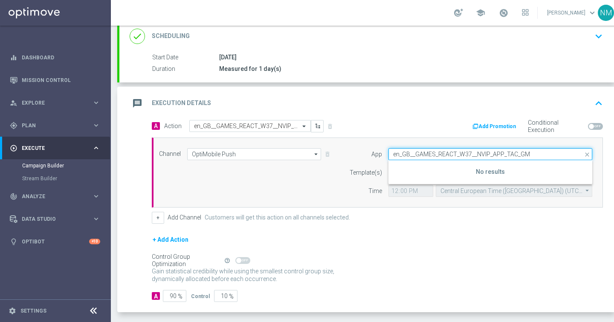
type input "en_GB__GAMES_REACT_W37__NVIP_APP_TAC_GM"
click at [410, 153] on input "en_GB__GAMES_REACT_W37__NVIP_APP_TAC_GM" at bounding box center [491, 154] width 204 height 12
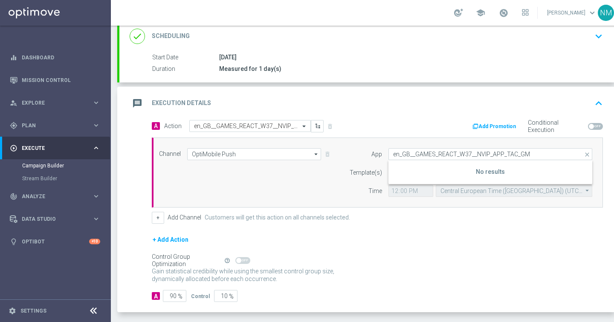
click at [413, 129] on div "Add Promotion Conditional Execution" at bounding box center [494, 126] width 232 height 13
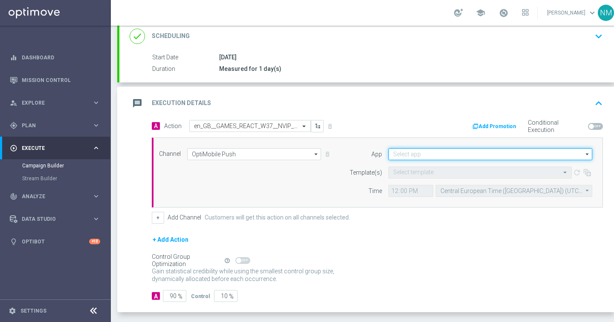
click at [400, 160] on form "App arrow_drop_down Show Selected 0 of NaN Austria Austria TEST" at bounding box center [468, 172] width 247 height 49
click at [399, 153] on input at bounding box center [491, 154] width 204 height 12
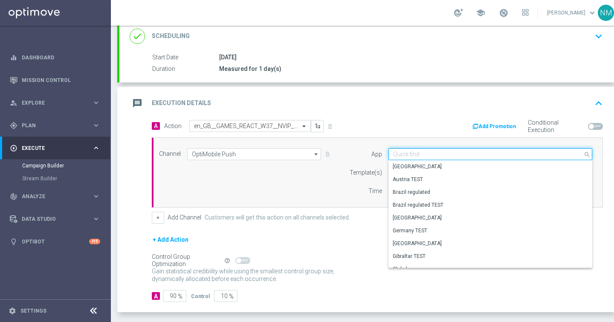
paste input "en_GB__GAMES_REACT_W37__NVIP_APP_TAC_GM"
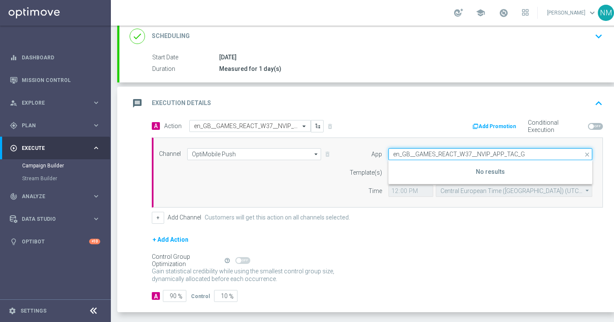
click at [396, 155] on input "en_GB__GAMES_REACT_W37__NVIP_APP_TAC_G" at bounding box center [491, 154] width 204 height 12
paste input "FOOTBALL_WCQ_090925_SER_vs_ENG__ALL_APP_TAC_SB"
type input "en_GB__FOOTBALL_WCQ_090925_SER_vs_ENG__ALL_APP_TAC_SB"
